Goal: Transaction & Acquisition: Purchase product/service

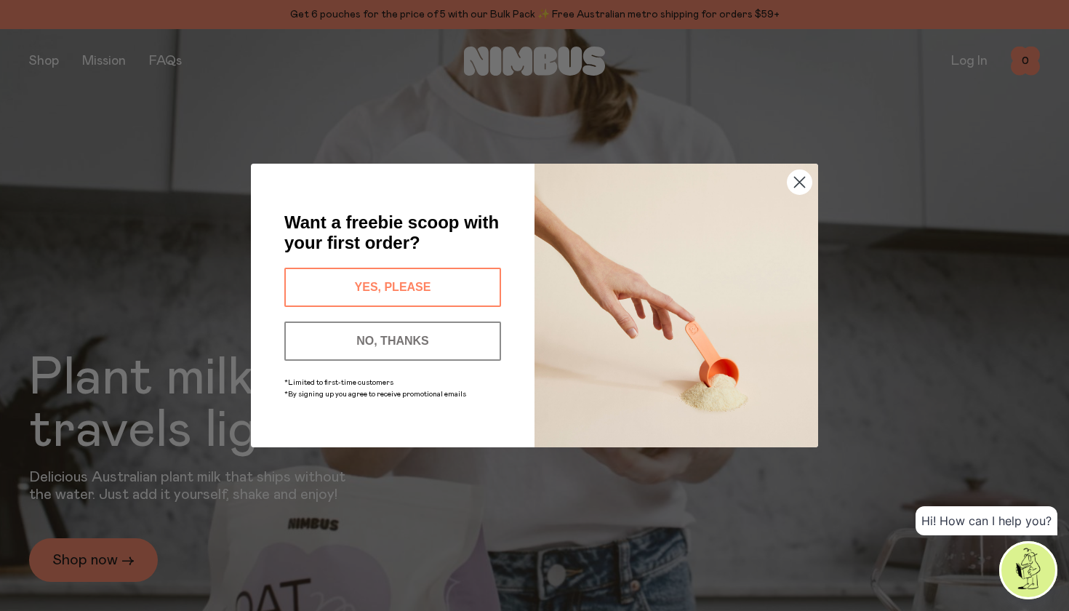
click at [452, 290] on button "YES, PLEASE" at bounding box center [392, 287] width 217 height 39
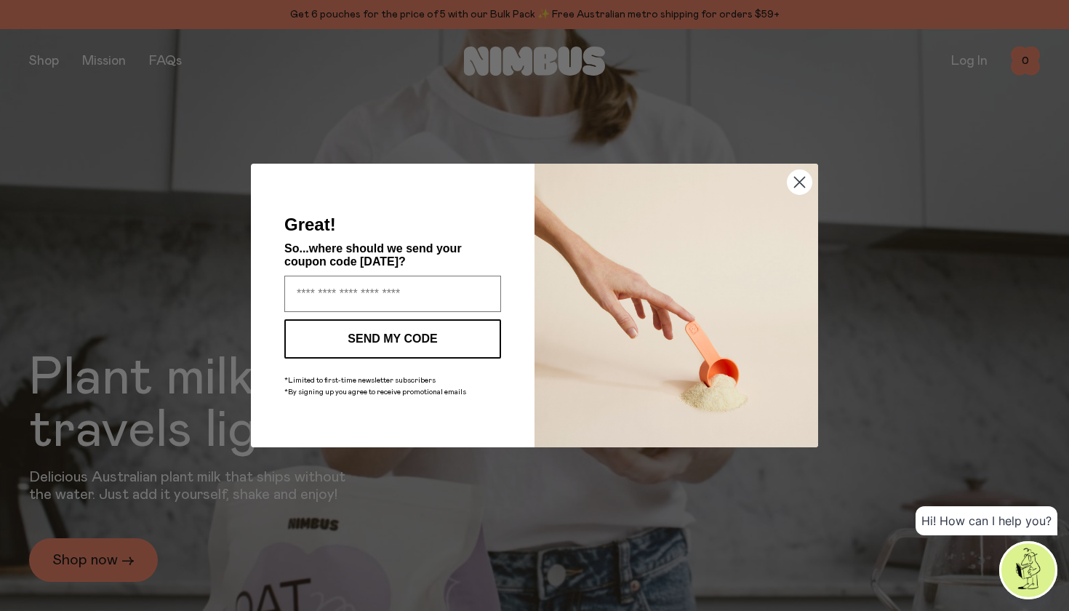
type input "**********"
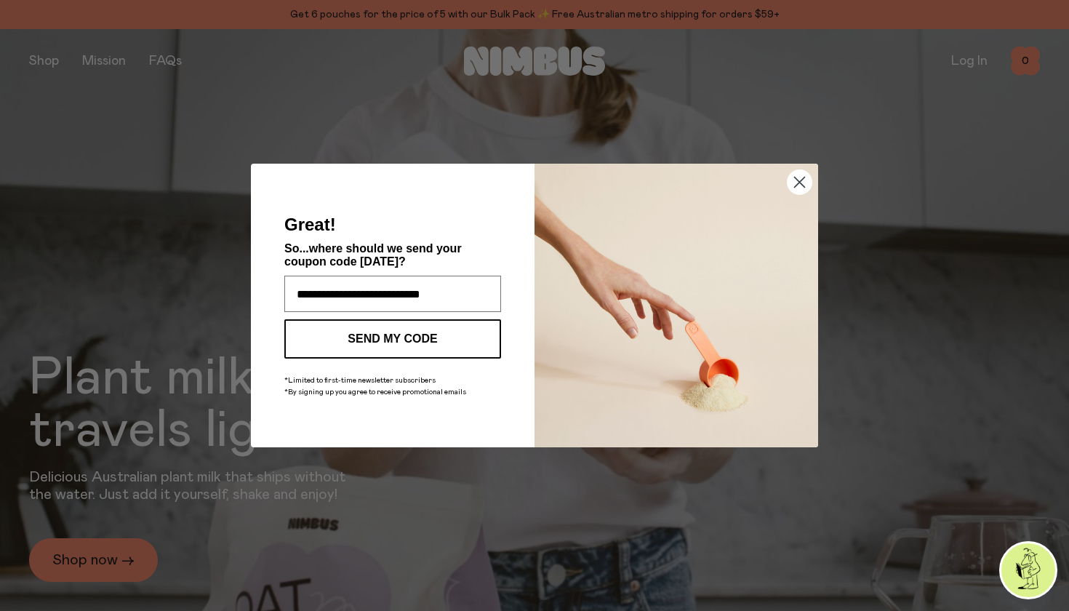
click at [422, 342] on button "SEND MY CODE" at bounding box center [392, 338] width 217 height 39
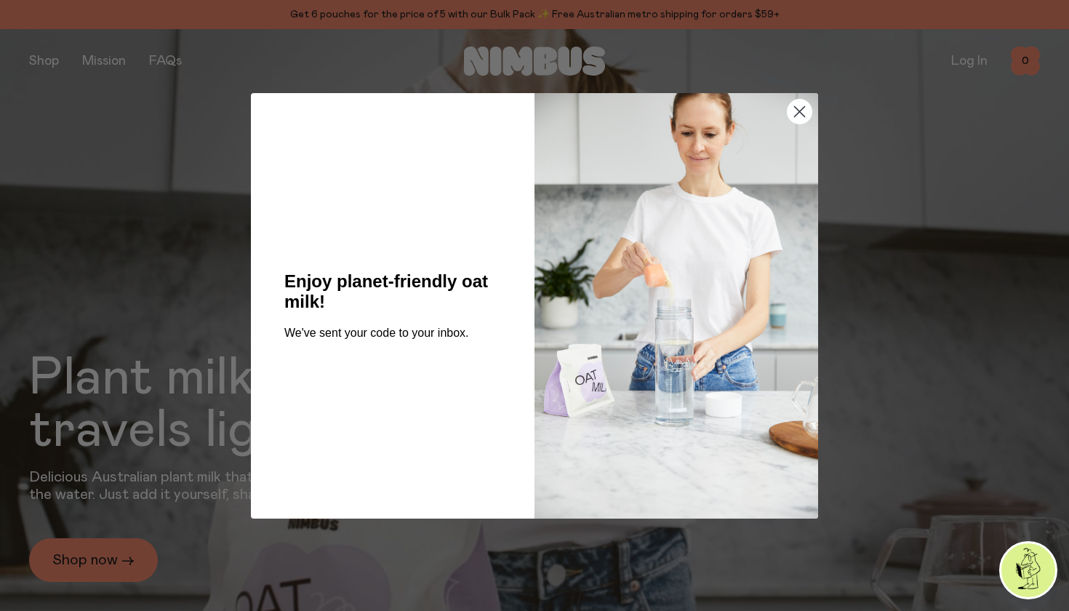
click at [803, 108] on icon "Close dialog" at bounding box center [800, 111] width 10 height 10
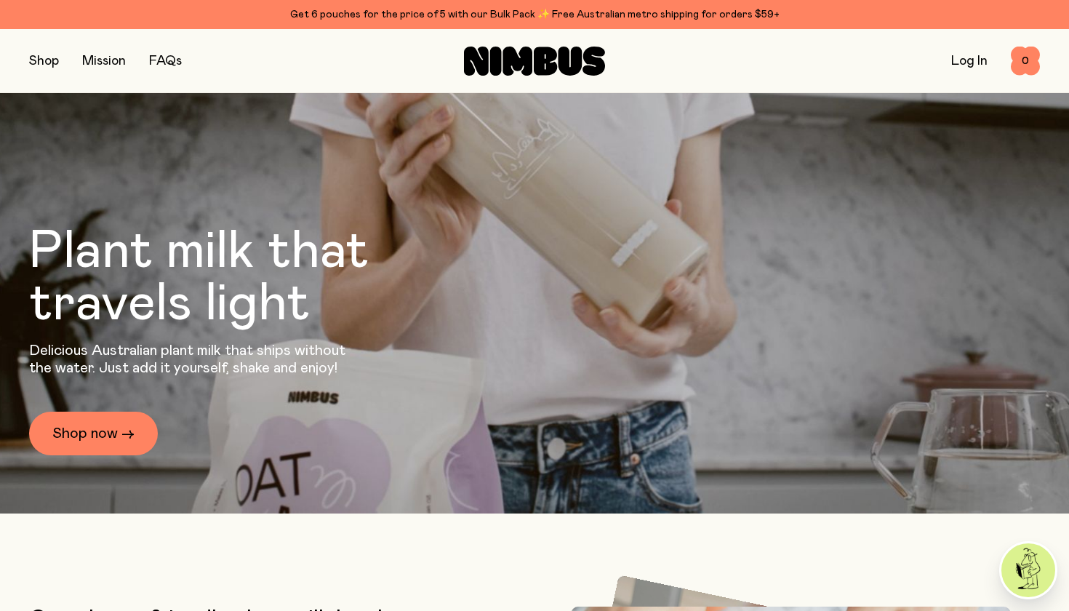
scroll to position [129, 0]
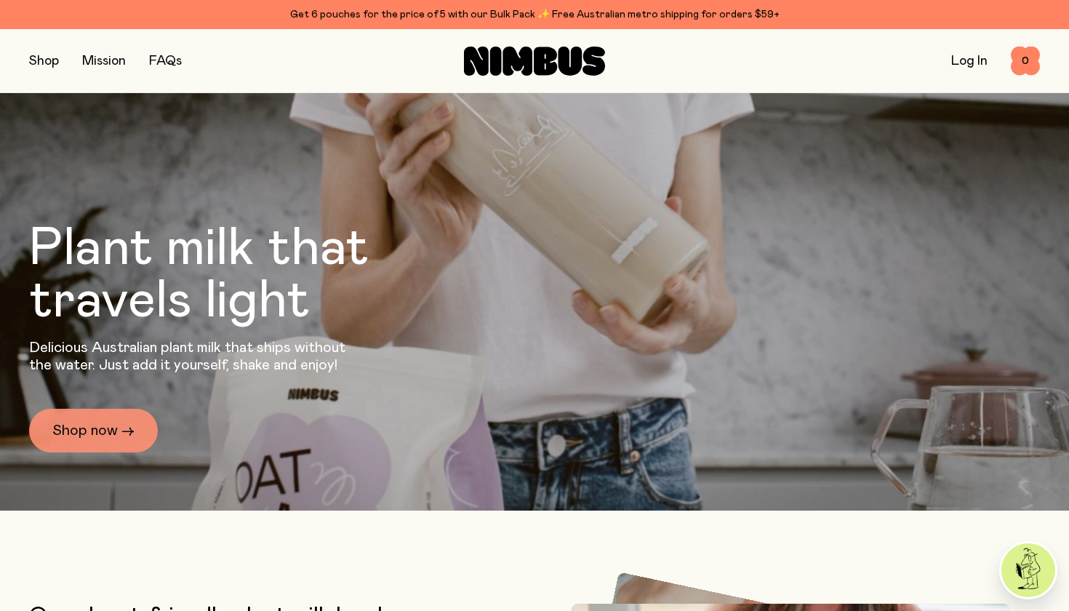
click at [136, 423] on link "Shop now →" at bounding box center [93, 431] width 129 height 44
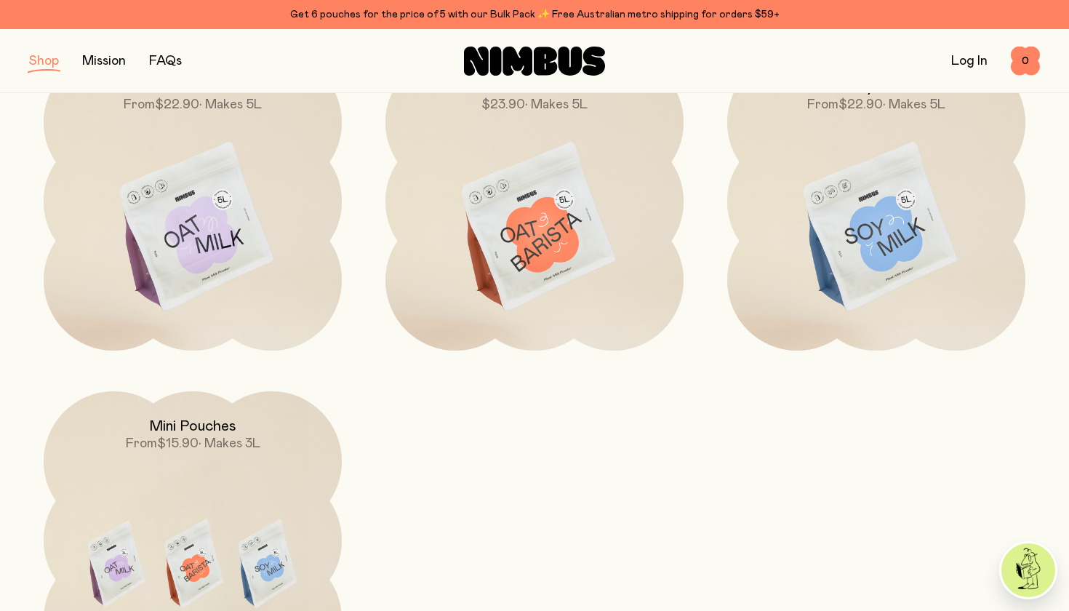
scroll to position [259, 0]
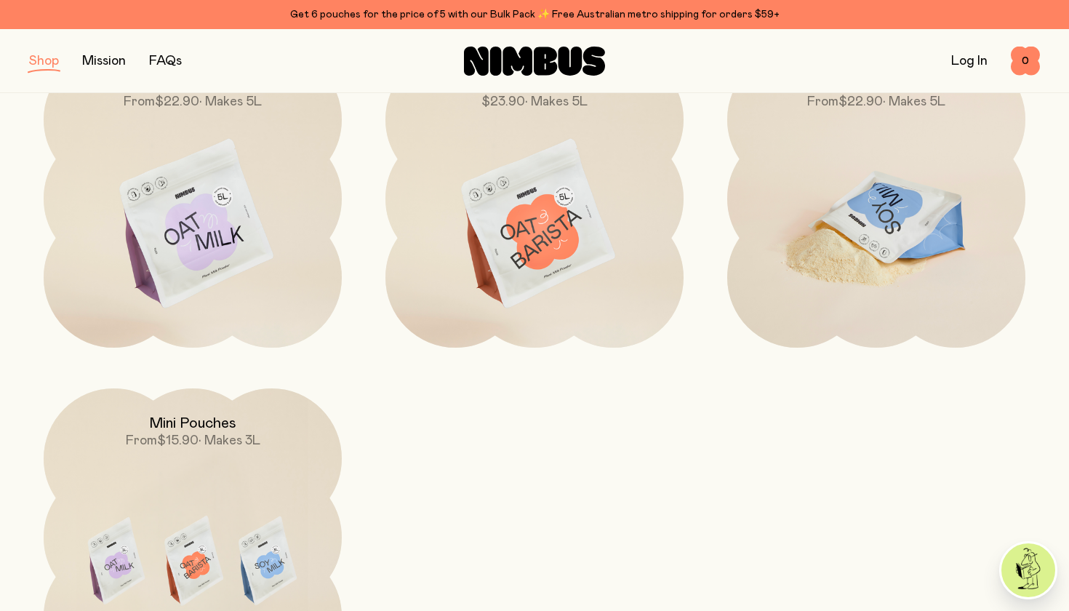
click at [862, 222] on img at bounding box center [876, 224] width 298 height 350
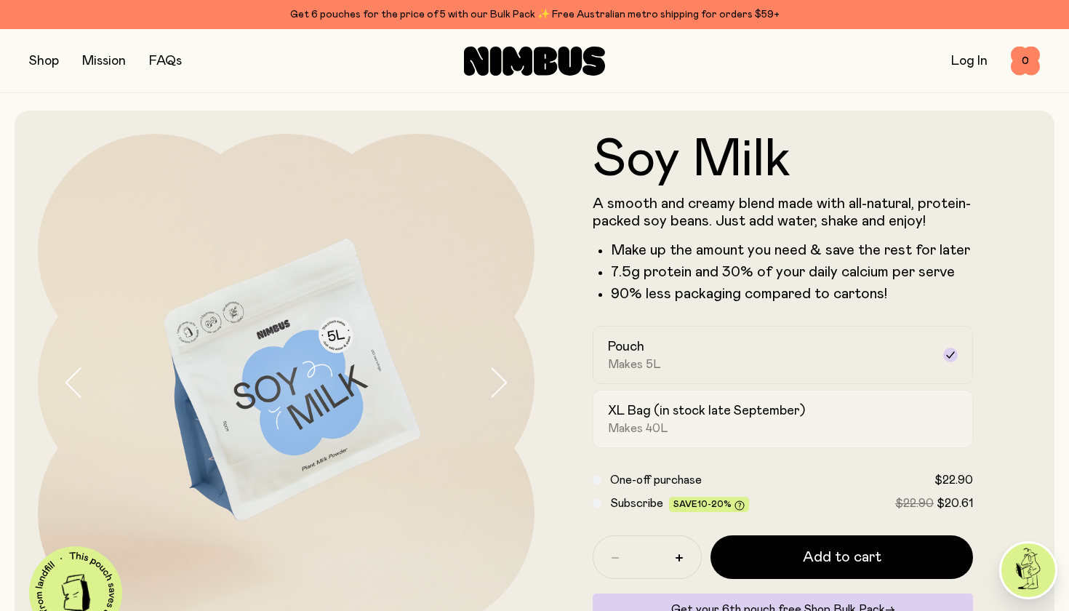
click at [745, 405] on h2 "XL Bag (in stock late September)" at bounding box center [706, 410] width 197 height 17
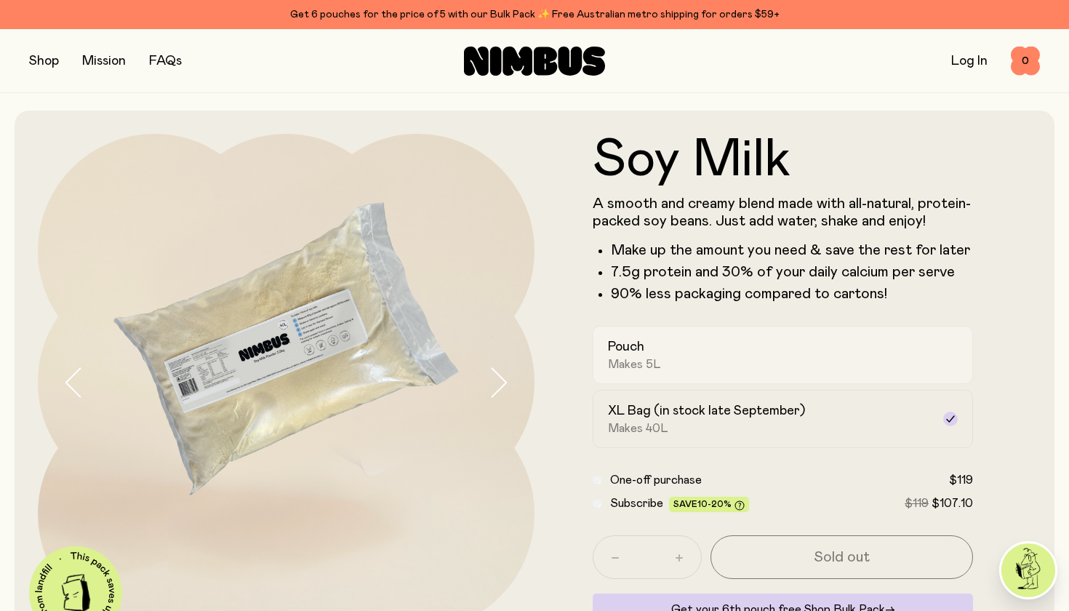
click at [689, 353] on div "Pouch Makes 5L" at bounding box center [770, 354] width 324 height 33
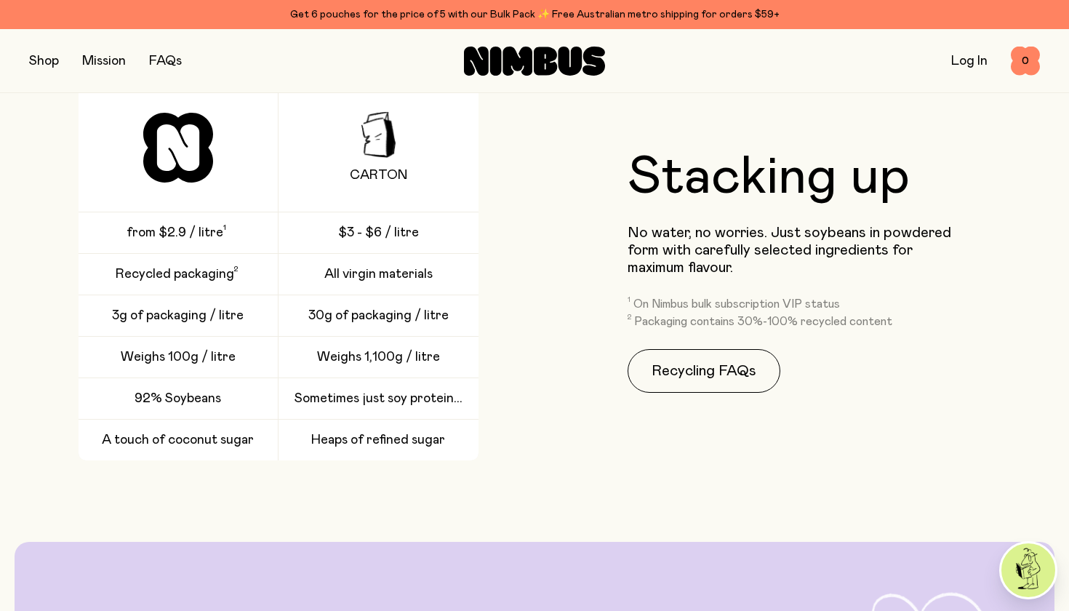
scroll to position [2077, 0]
click at [1014, 297] on div "Stacking up No water, no worries. Just soybeans in powdered form with carefully…" at bounding box center [534, 272] width 1011 height 377
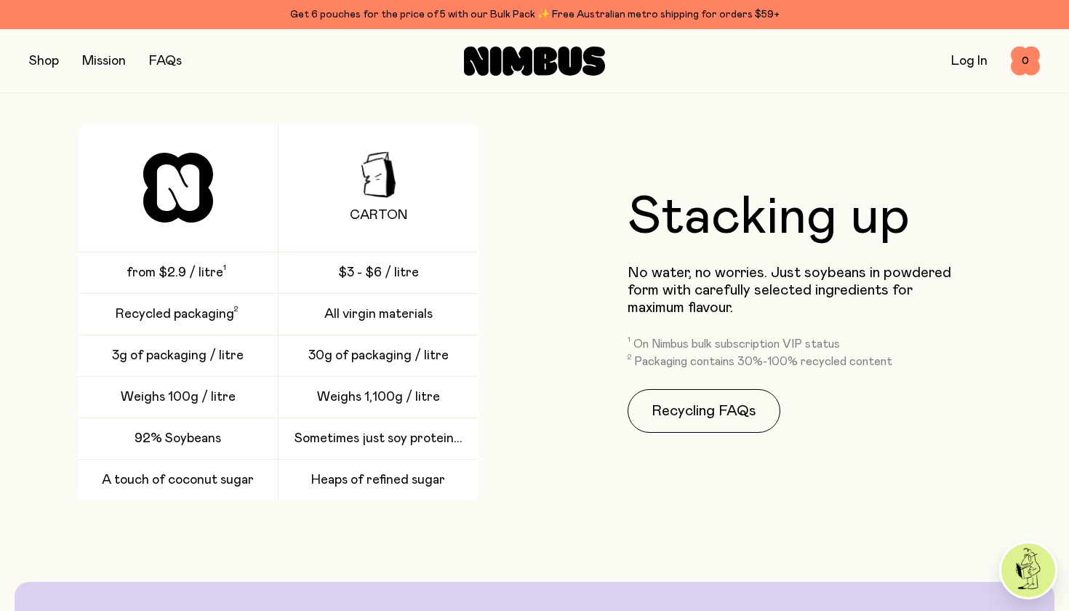
scroll to position [2027, 0]
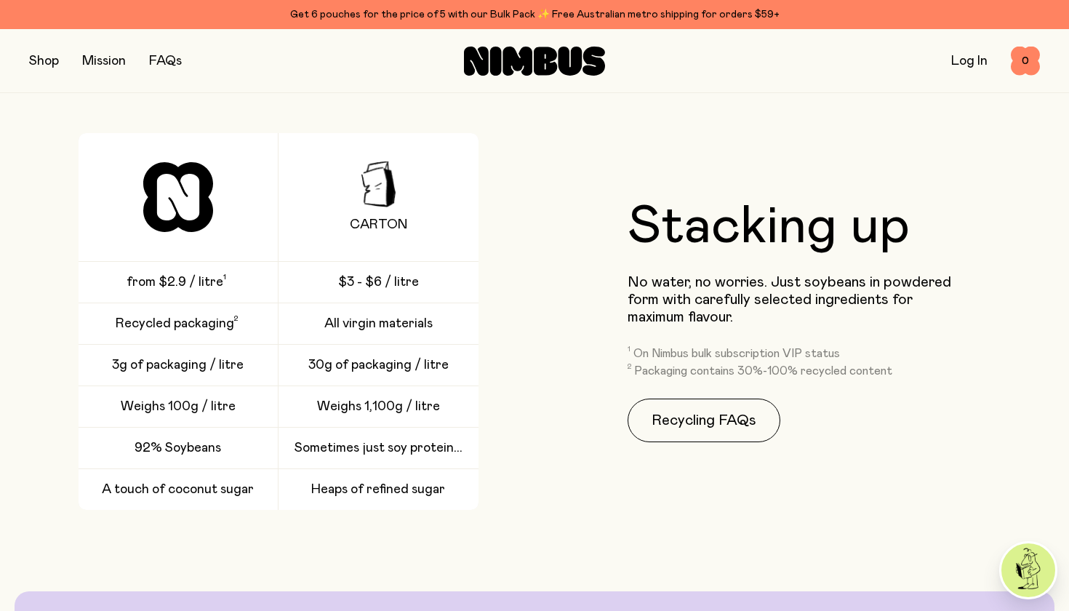
click at [423, 457] on div "Sometimes just soy protein..." at bounding box center [379, 448] width 200 height 41
click at [440, 457] on div "Sometimes just soy protein..." at bounding box center [379, 448] width 200 height 41
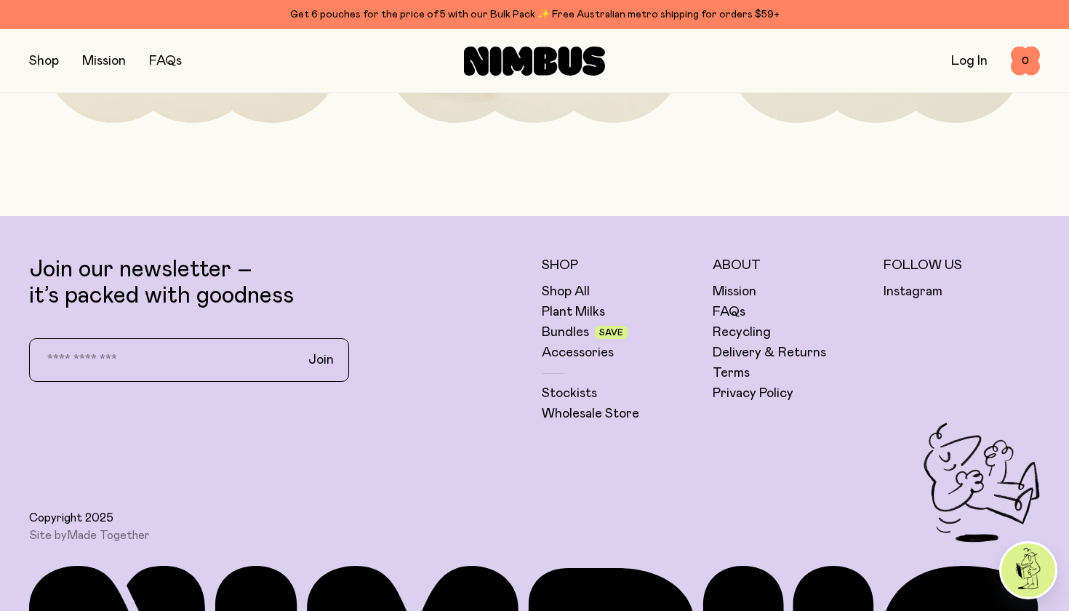
scroll to position [3549, 0]
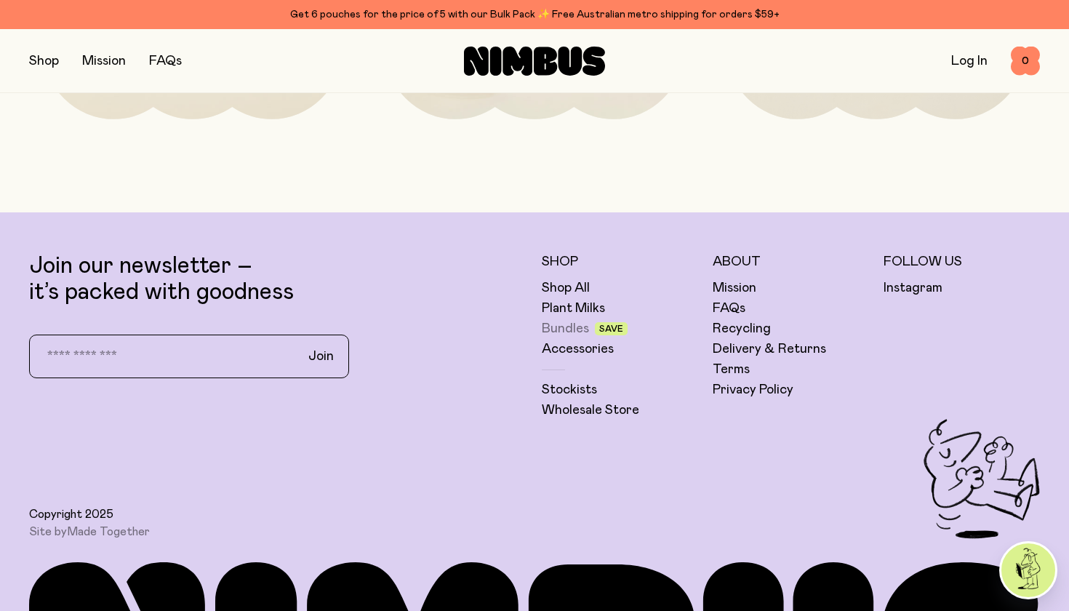
click at [575, 330] on link "Bundles" at bounding box center [565, 328] width 47 height 17
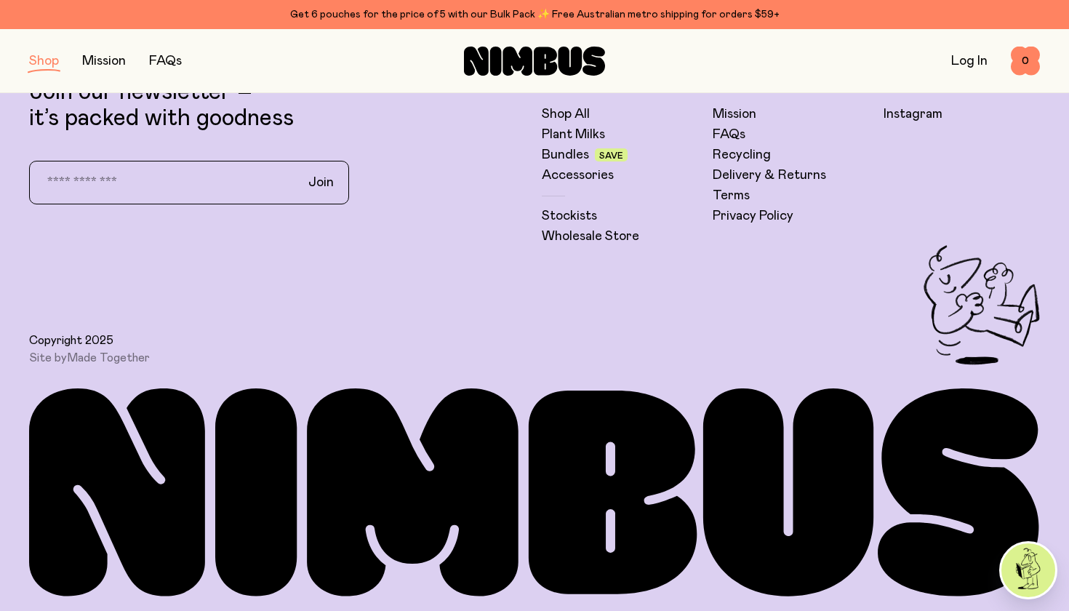
scroll to position [1339, 0]
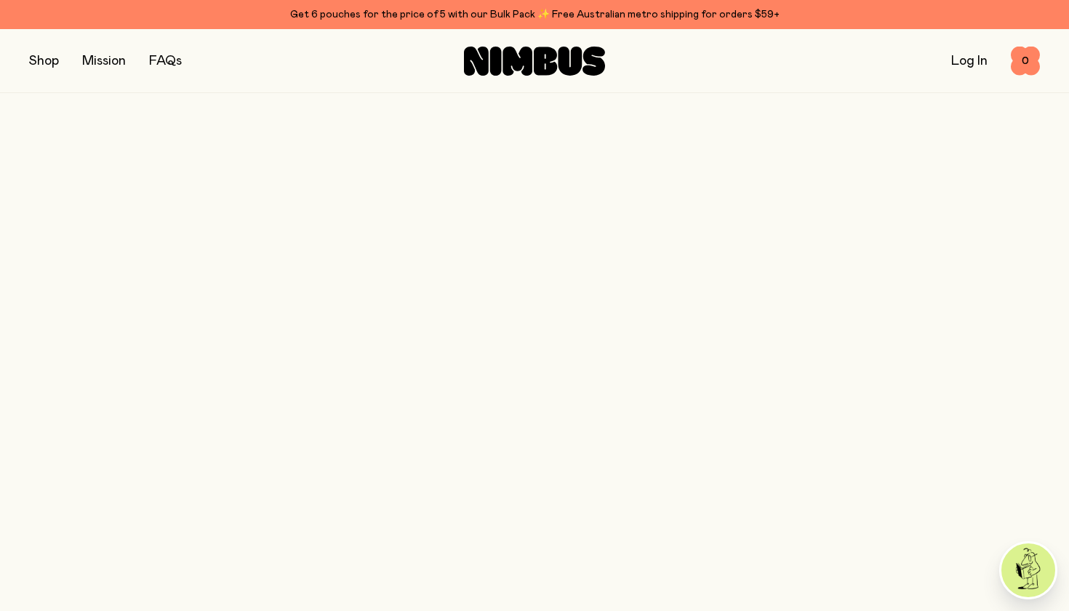
scroll to position [3549, 0]
